Goal: Obtain resource: Obtain resource

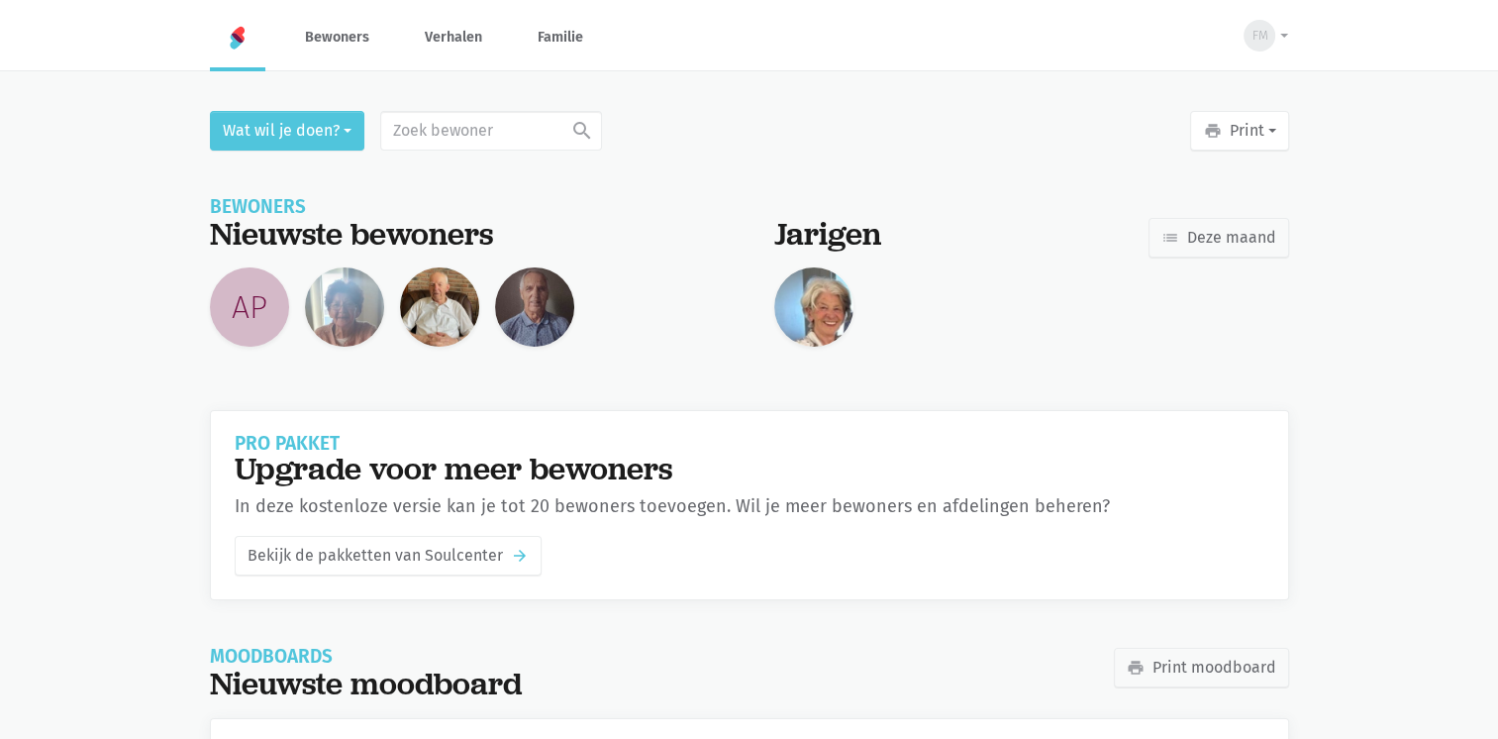
click at [430, 318] on img at bounding box center [439, 306] width 79 height 79
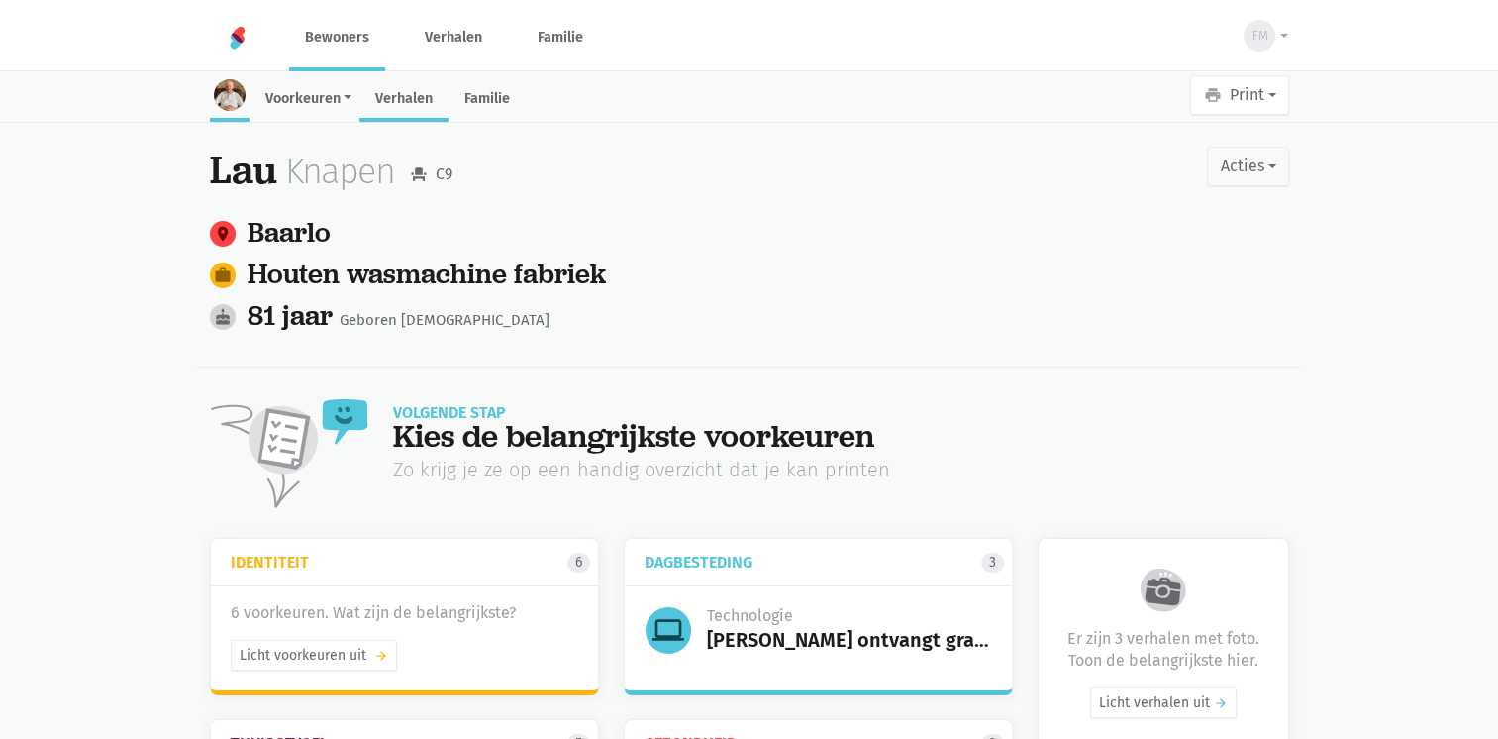
click at [408, 101] on link "Verhalen" at bounding box center [403, 100] width 89 height 43
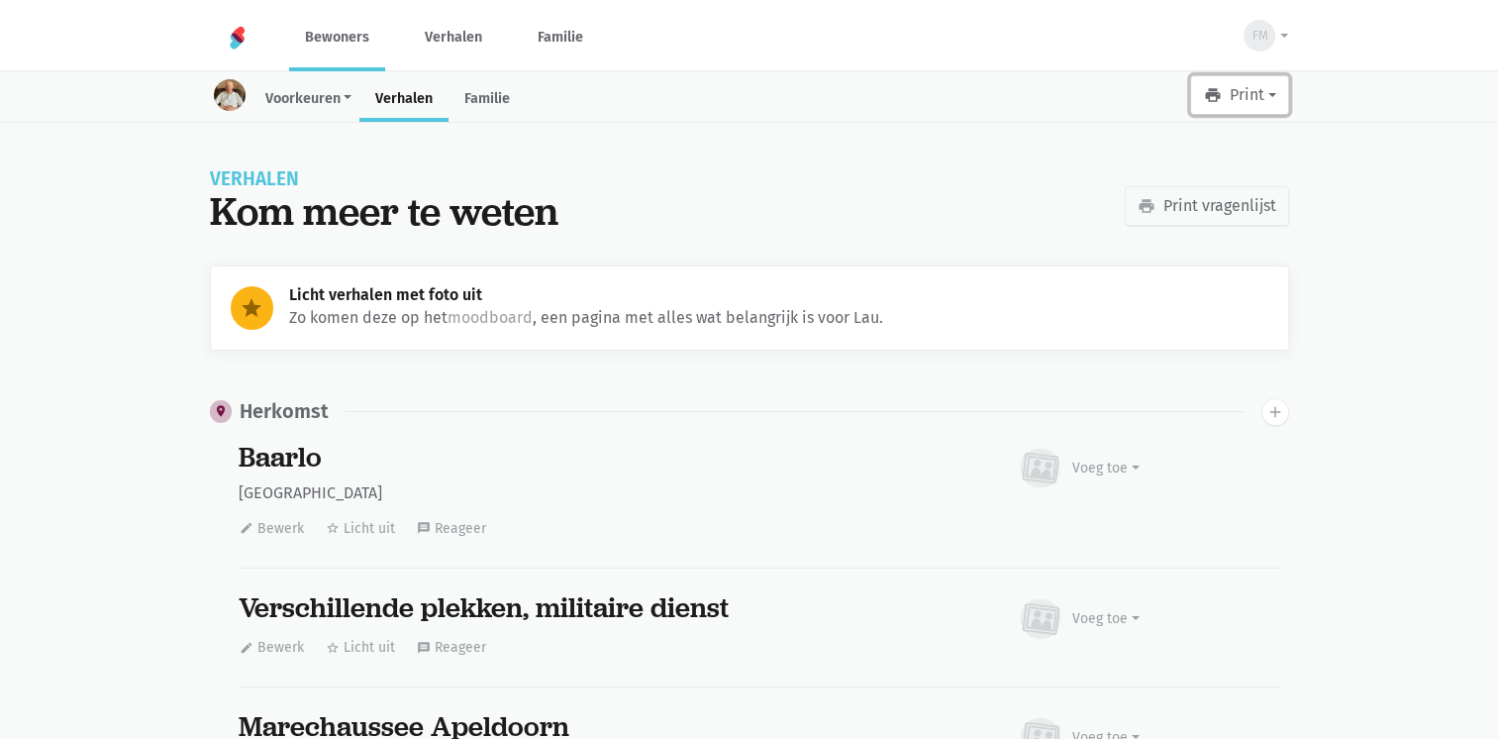
click at [1221, 111] on button "print Print" at bounding box center [1239, 95] width 98 height 40
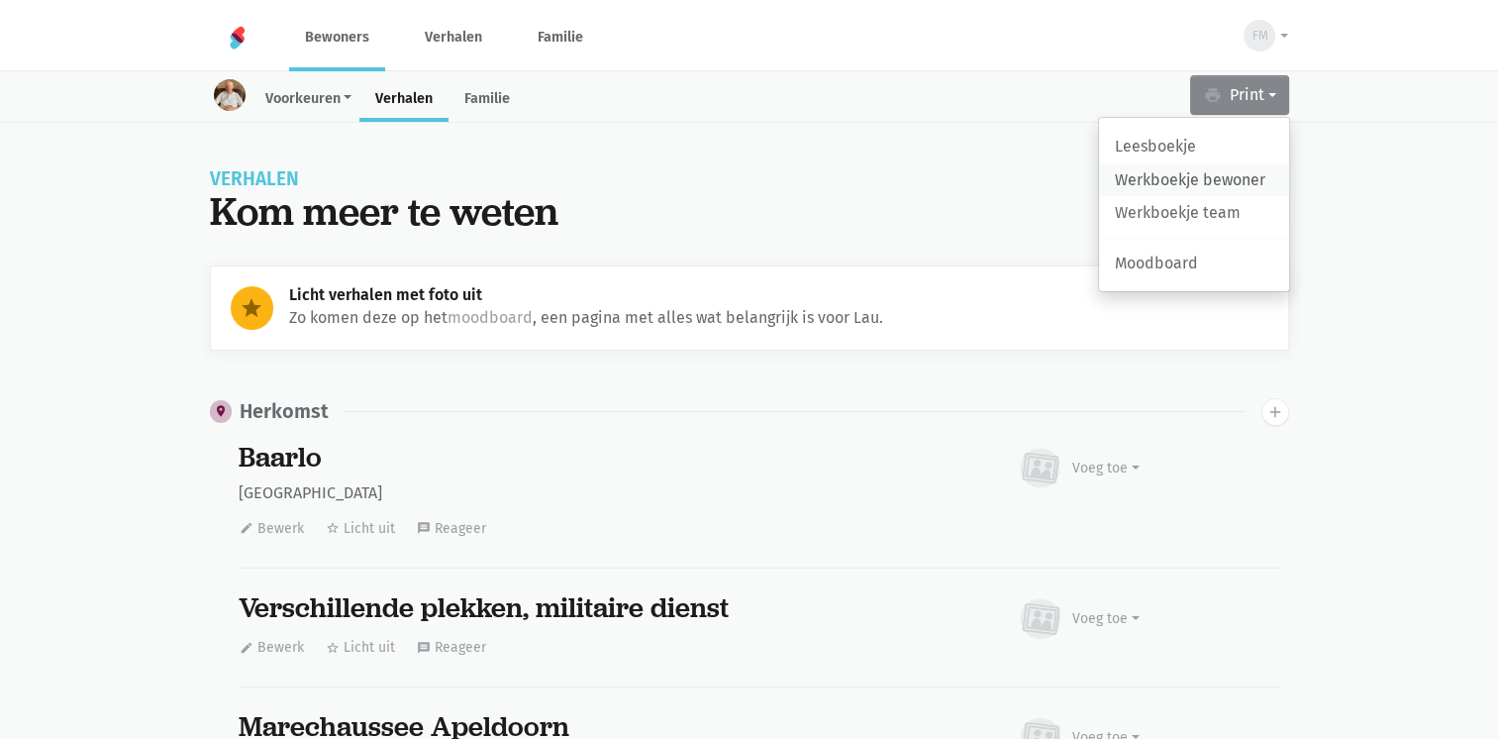
click at [1198, 177] on link "Werkboekje bewoner" at bounding box center [1194, 180] width 190 height 34
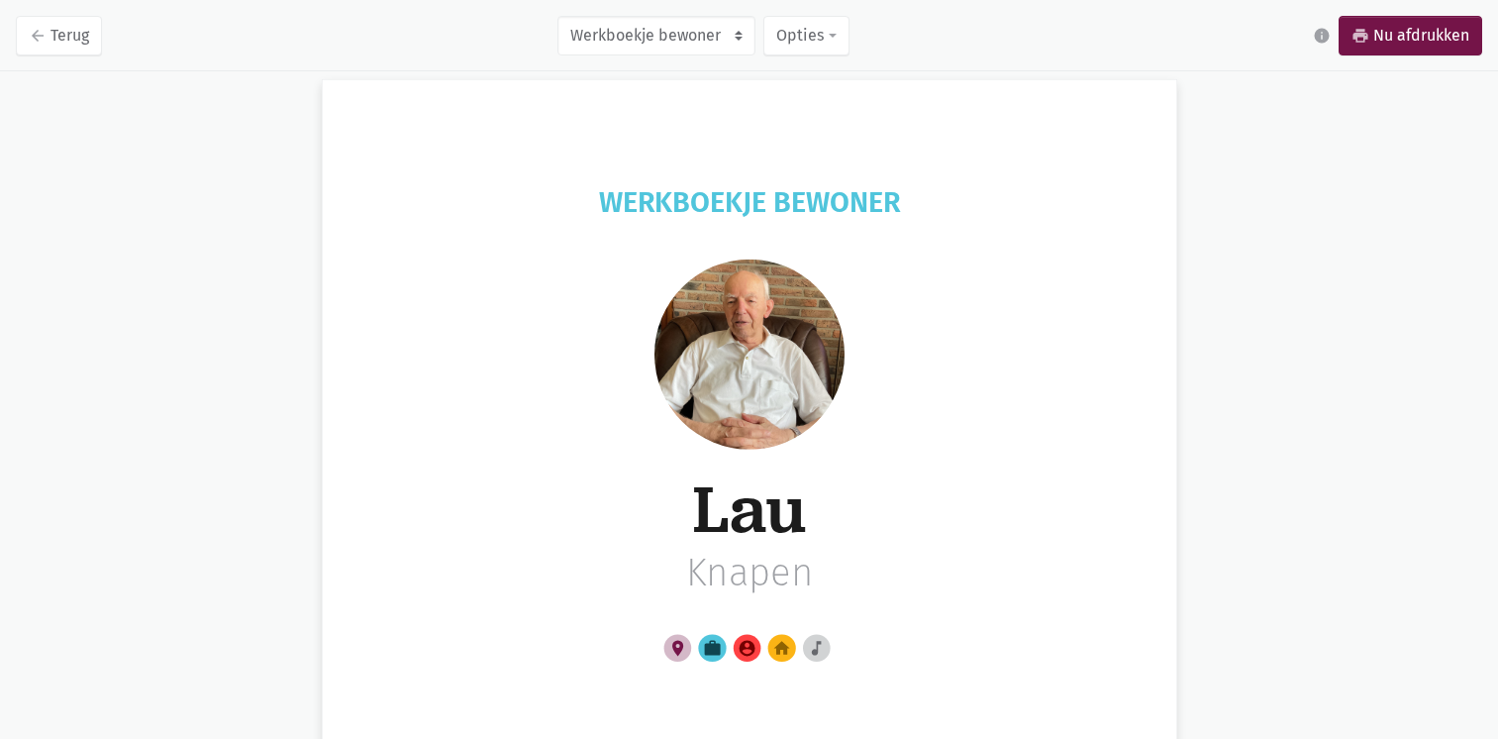
select select "writeResident"
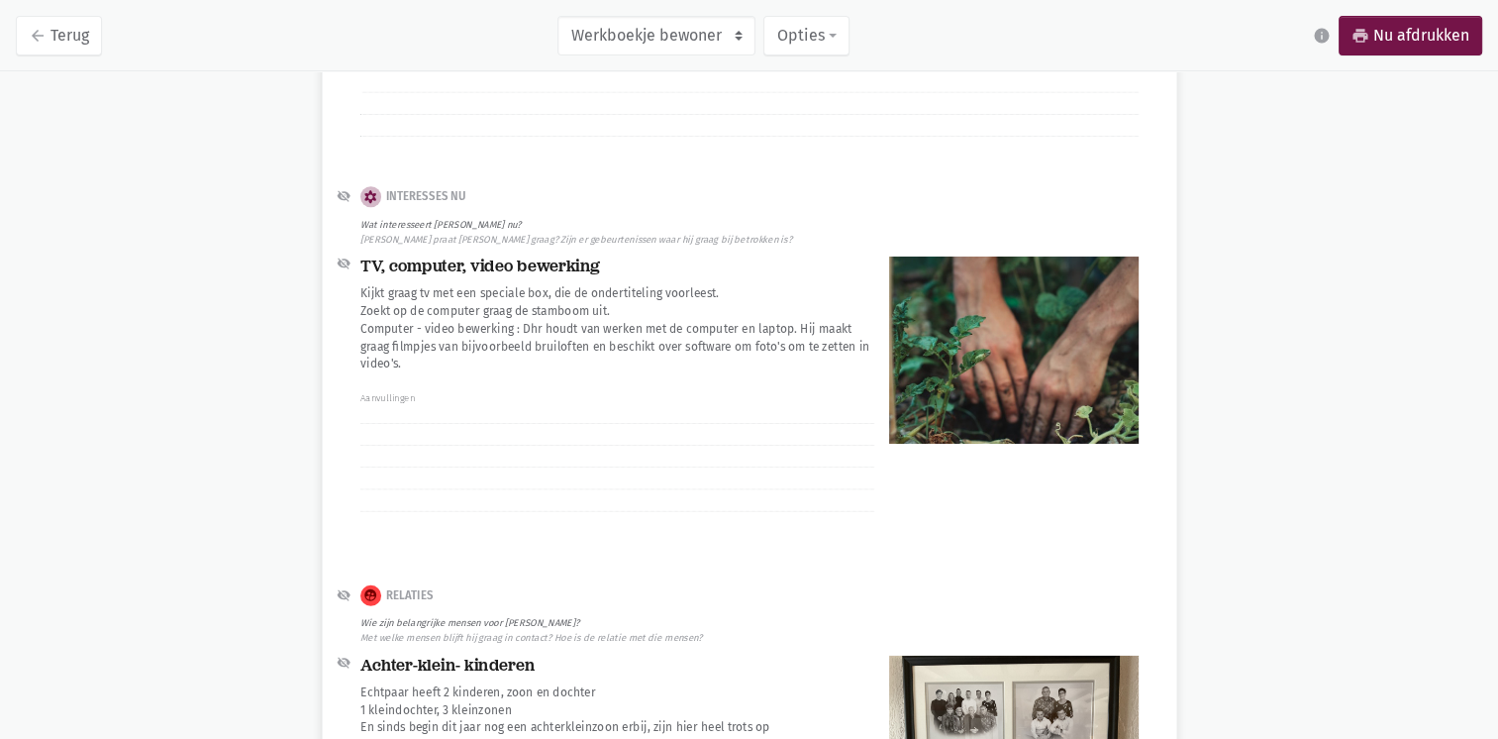
scroll to position [4389, 0]
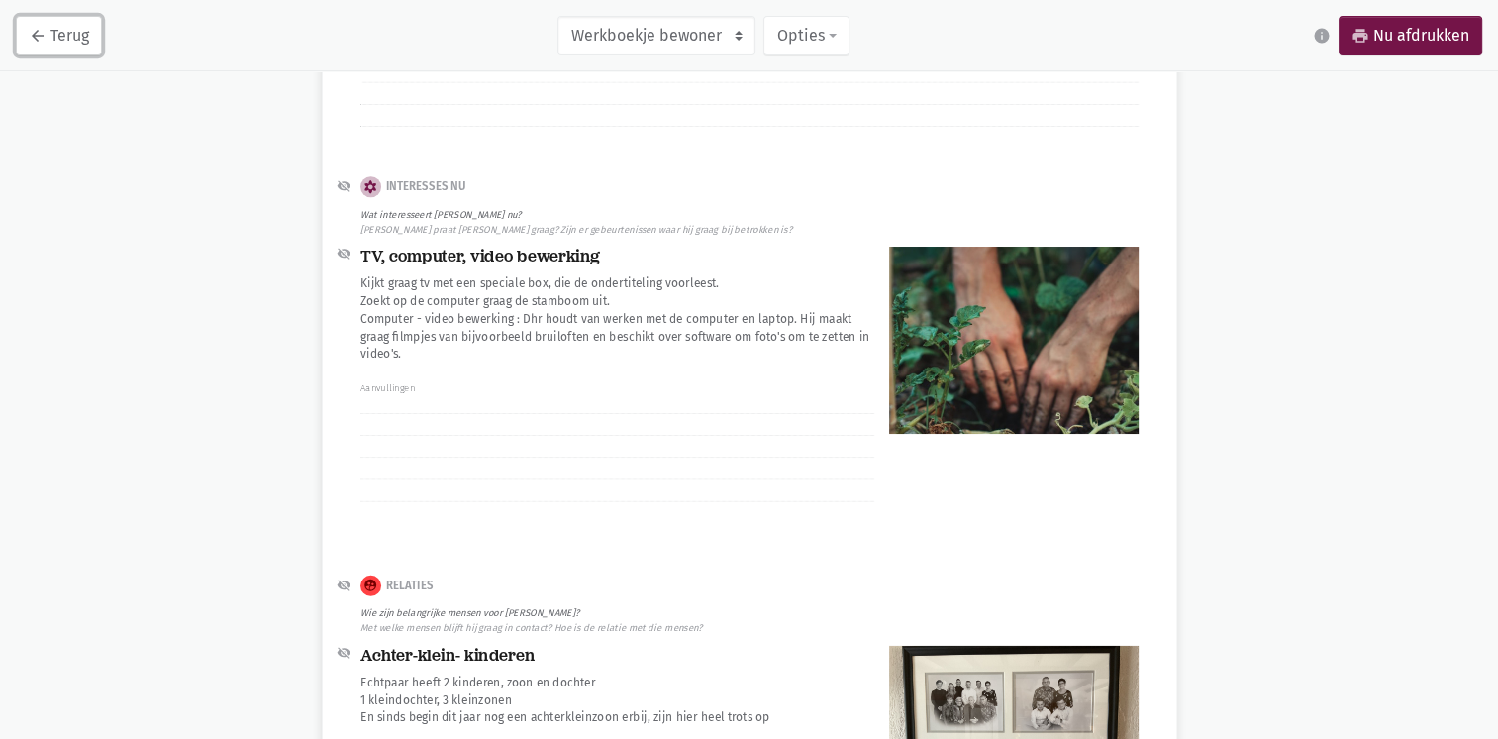
click at [44, 34] on icon "arrow_back" at bounding box center [38, 36] width 18 height 18
